Goal: Task Accomplishment & Management: Use online tool/utility

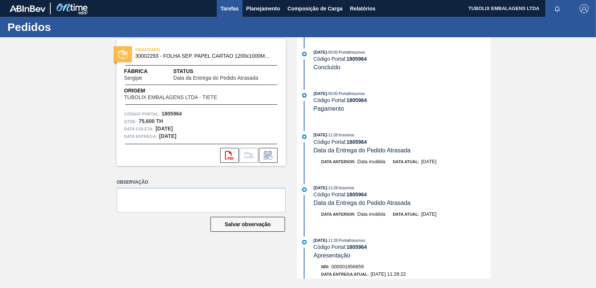
scroll to position [186, 0]
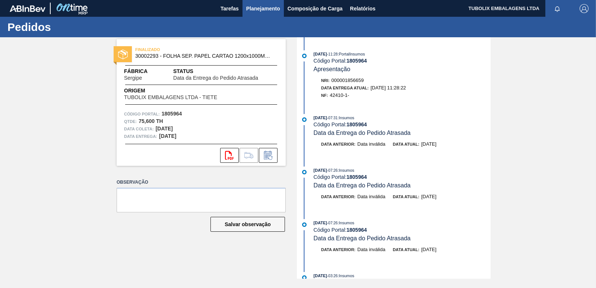
click at [256, 9] on span "Planejamento" at bounding box center [263, 8] width 34 height 9
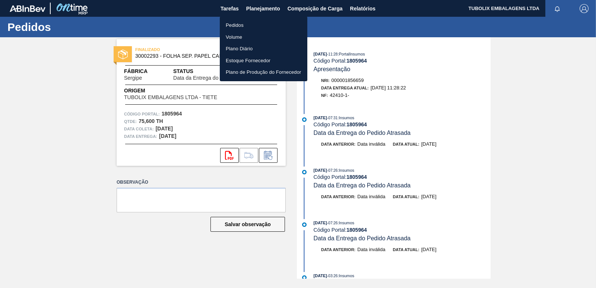
click at [227, 22] on li "Pedidos" at bounding box center [264, 25] width 88 height 12
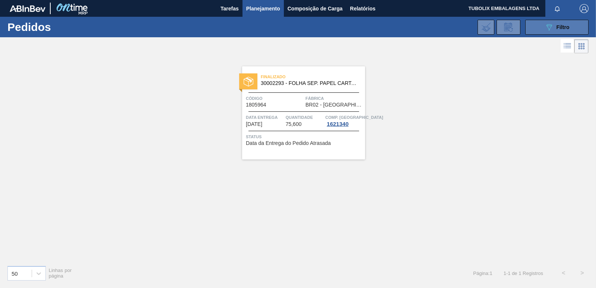
click at [549, 27] on icon "089F7B8B-B2A5-4AFE-B5C0-19BA573D28AC" at bounding box center [549, 27] width 9 height 9
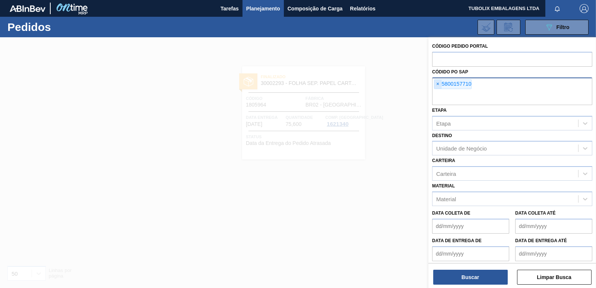
click at [439, 83] on span "×" at bounding box center [437, 84] width 7 height 9
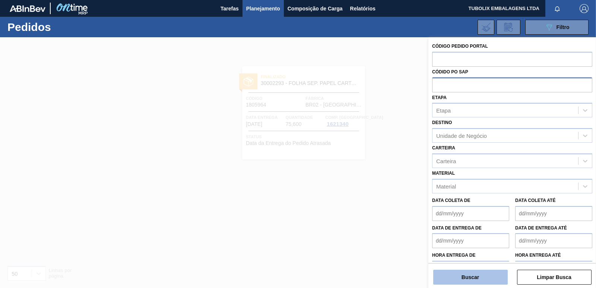
click at [485, 277] on button "Buscar" at bounding box center [470, 277] width 74 height 15
